Goal: Task Accomplishment & Management: Manage account settings

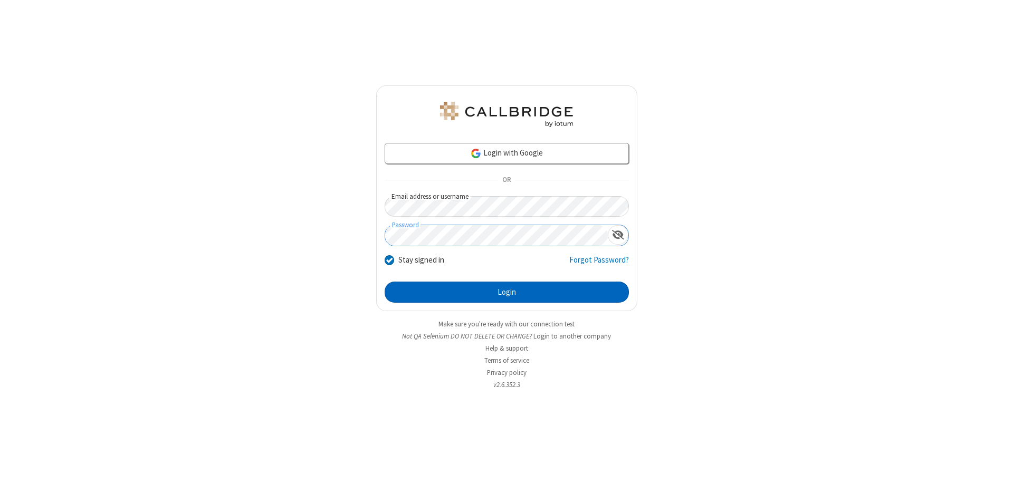
click at [506, 292] on button "Login" at bounding box center [507, 292] width 244 height 21
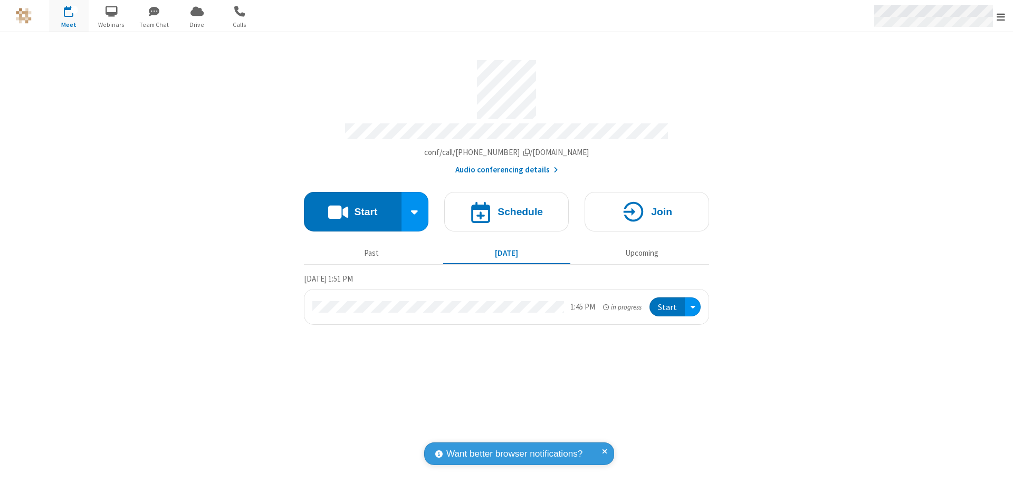
click at [1001, 16] on span "Open menu" at bounding box center [1000, 17] width 8 height 11
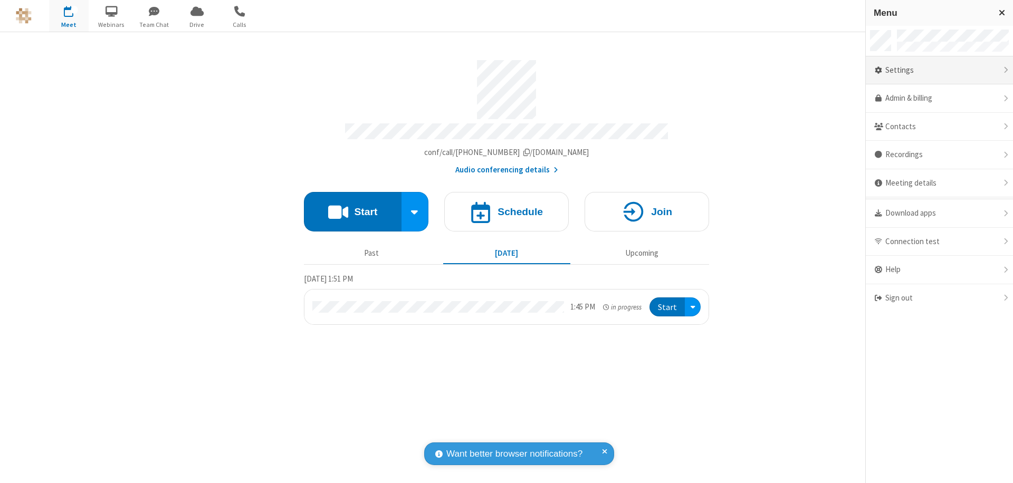
click at [939, 70] on div "Settings" at bounding box center [939, 70] width 147 height 28
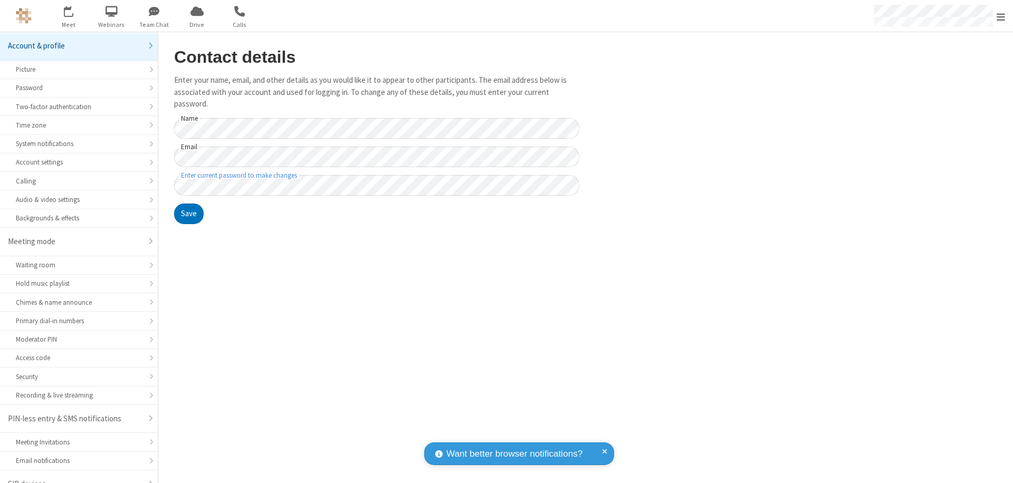
scroll to position [15, 0]
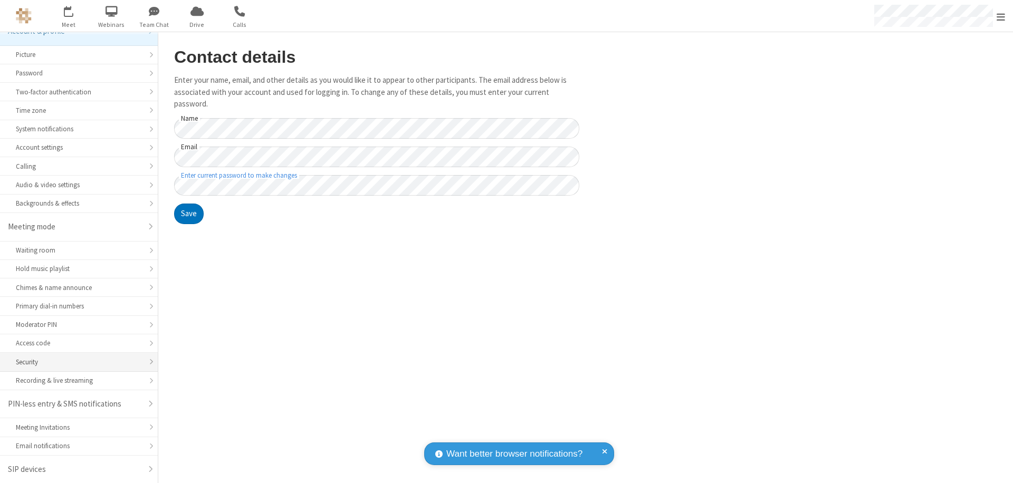
click at [75, 362] on div "Security" at bounding box center [79, 362] width 126 height 10
